Goal: Navigation & Orientation: Find specific page/section

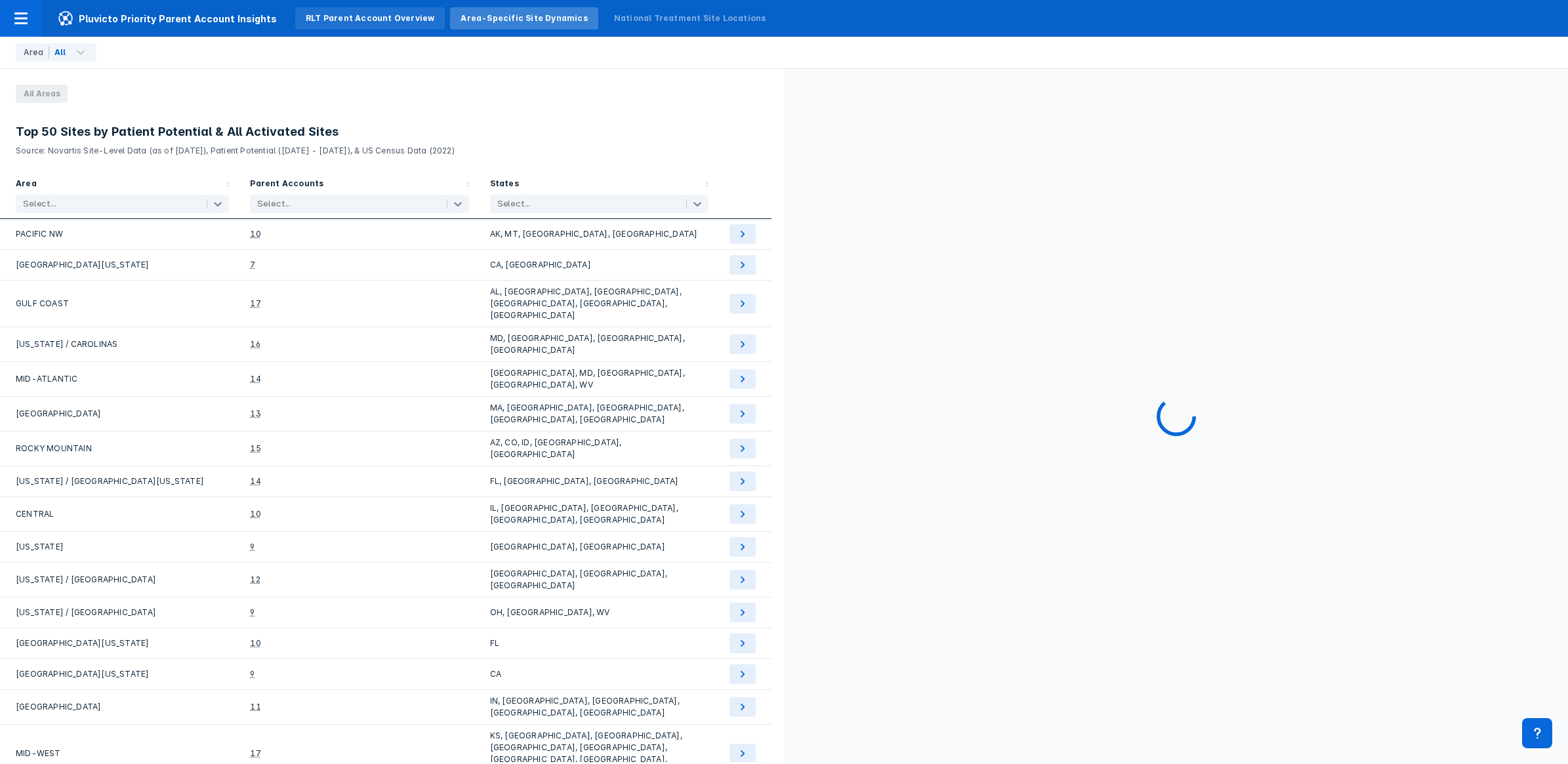
click at [330, 21] on div "RLT Parent Account Overview" at bounding box center [370, 18] width 128 height 11
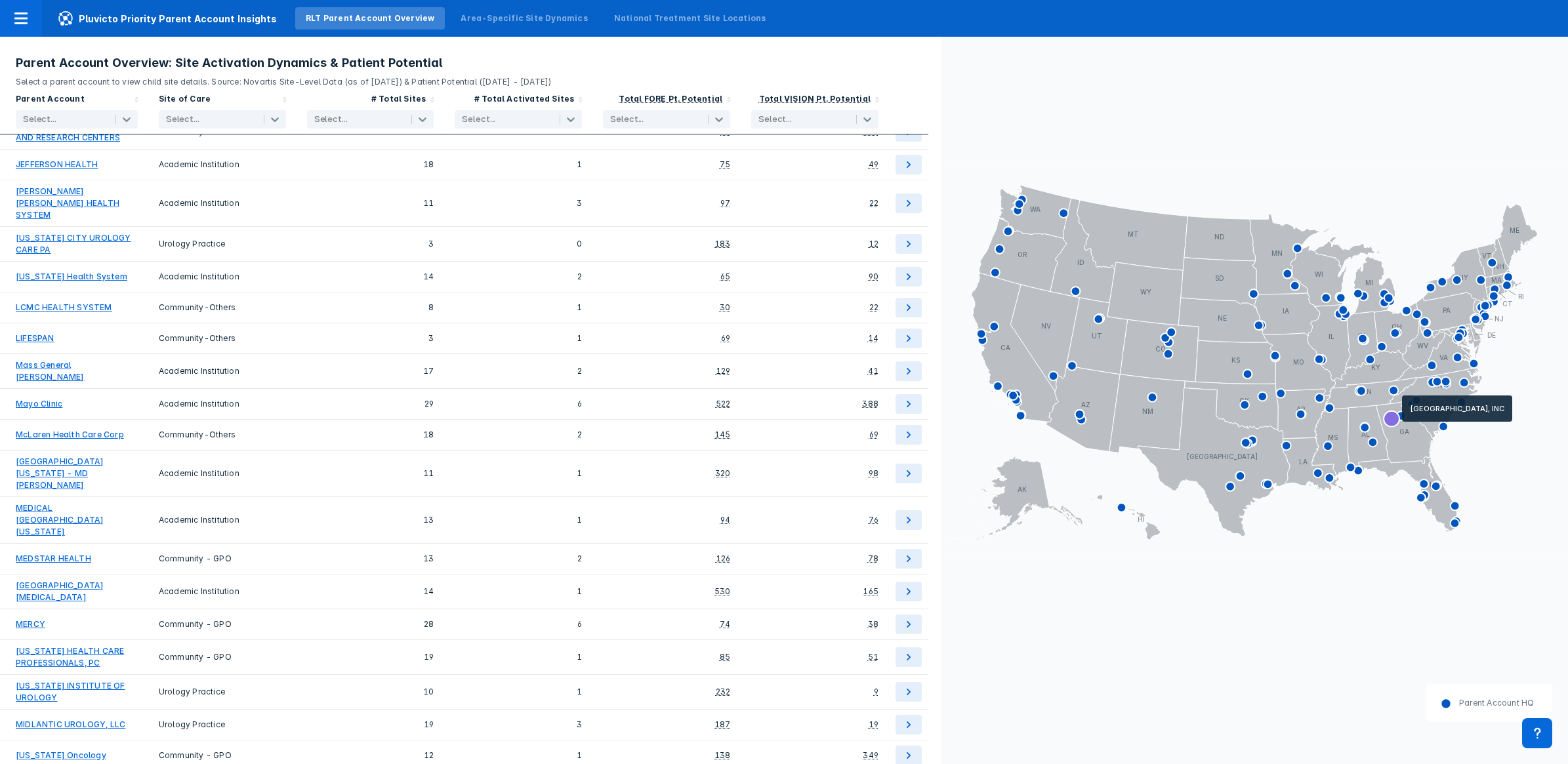
scroll to position [2402, 0]
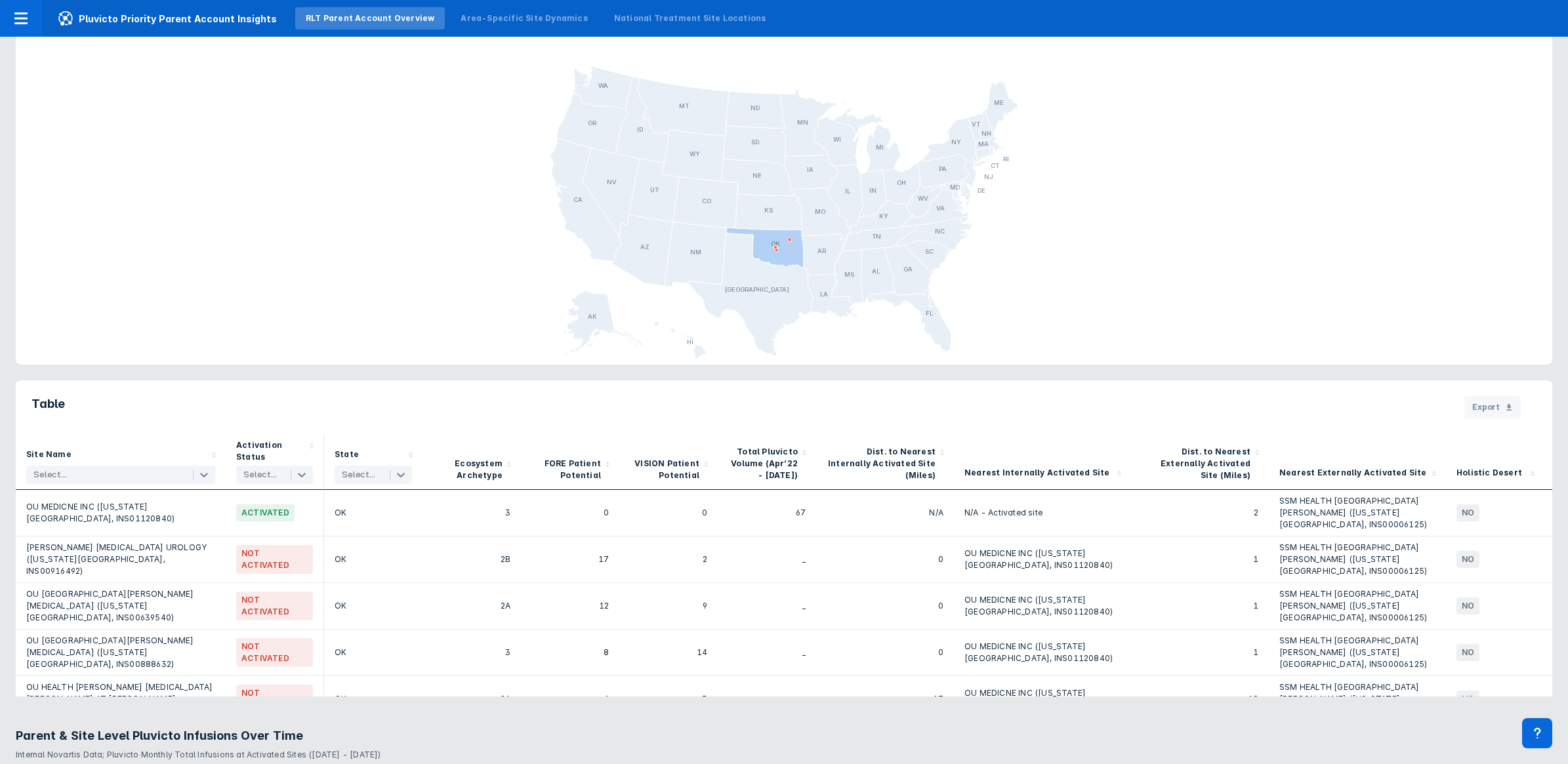
scroll to position [984, 0]
